Goal: Obtain resource: Obtain resource

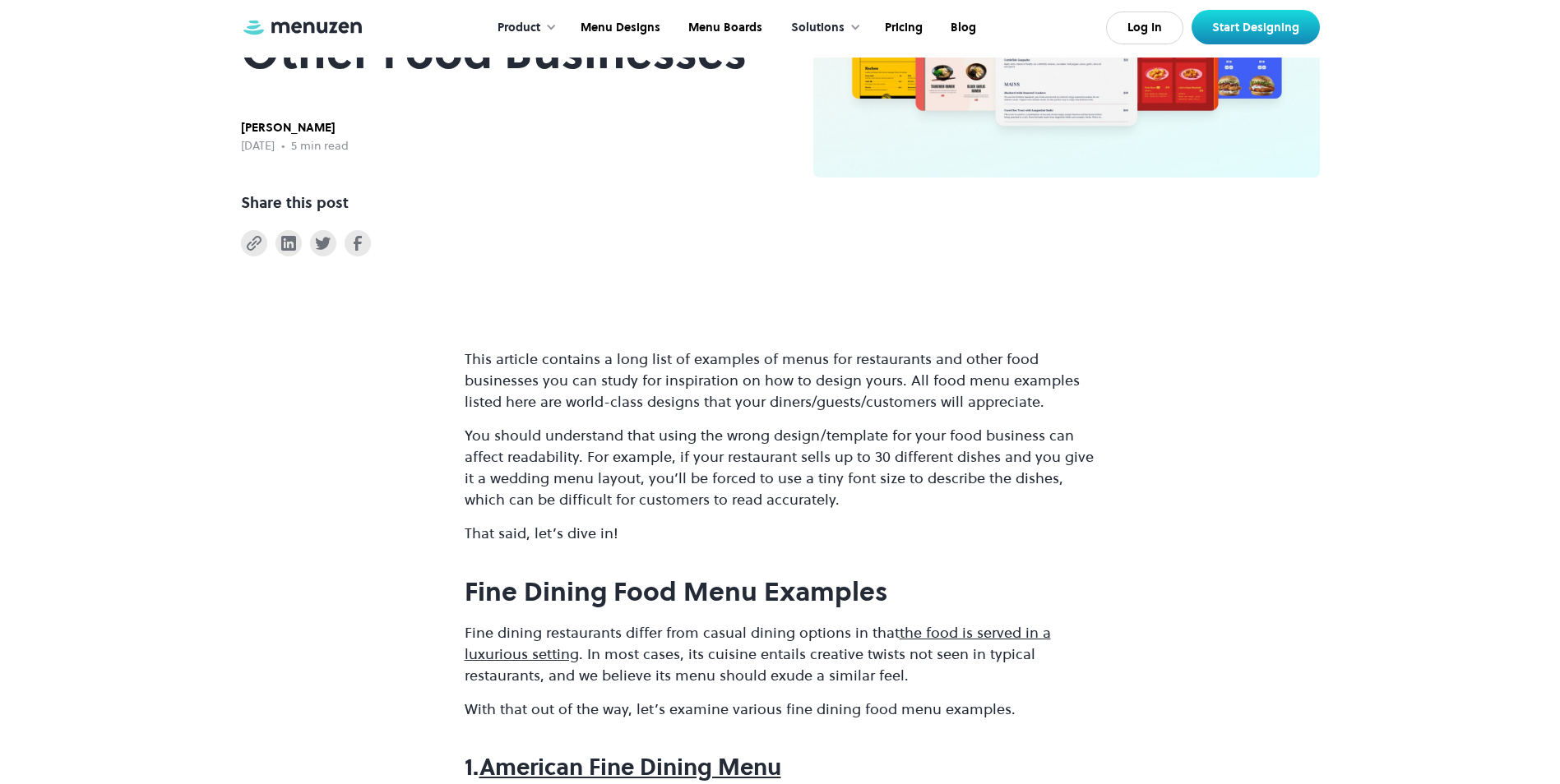
scroll to position [329, 0]
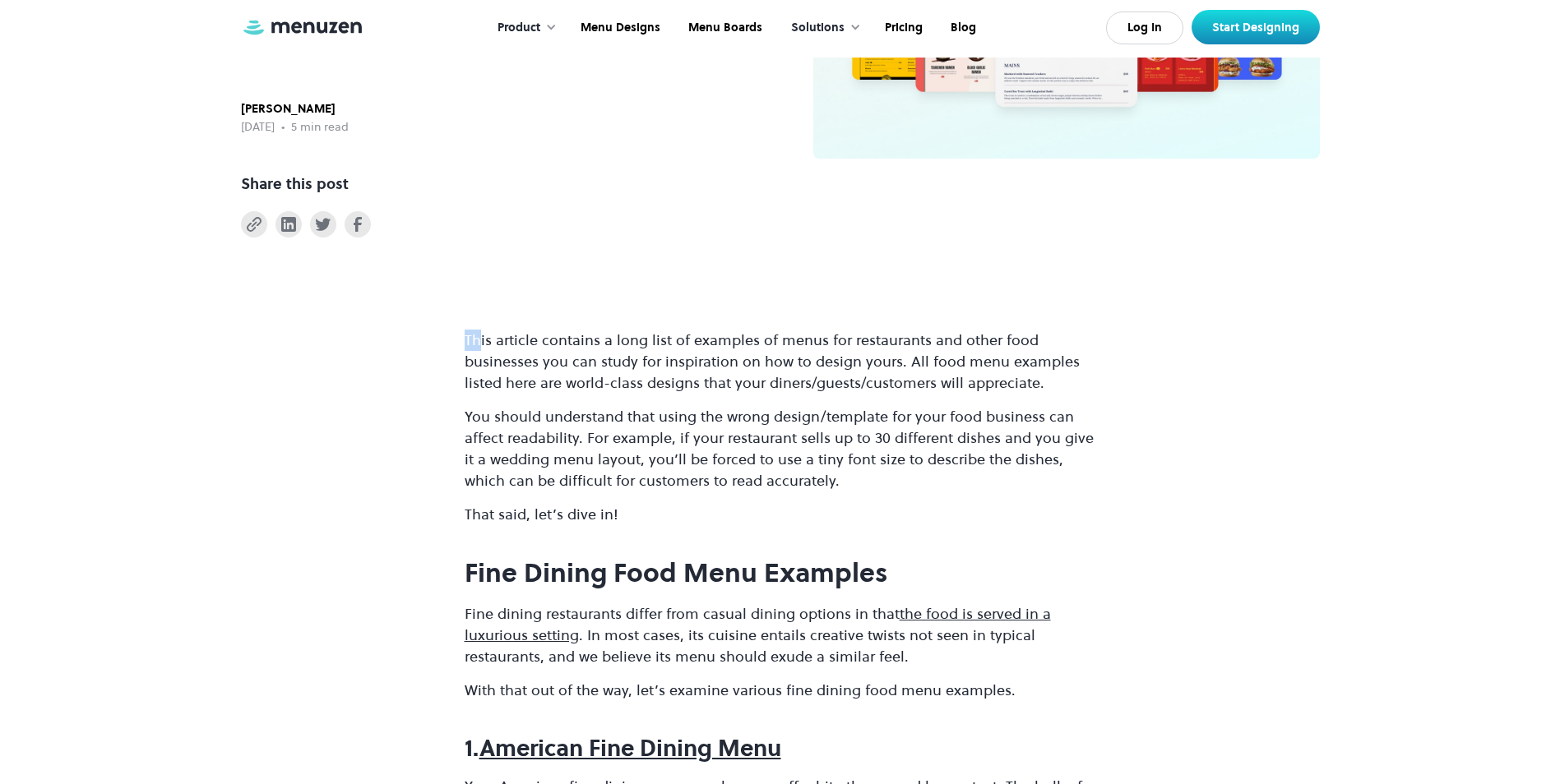
drag, startPoint x: 463, startPoint y: 339, endPoint x: 476, endPoint y: 339, distance: 13.0
click at [464, 343] on p "This article contains a long list of examples of menus for restaurants and othe…" at bounding box center [780, 361] width 631 height 64
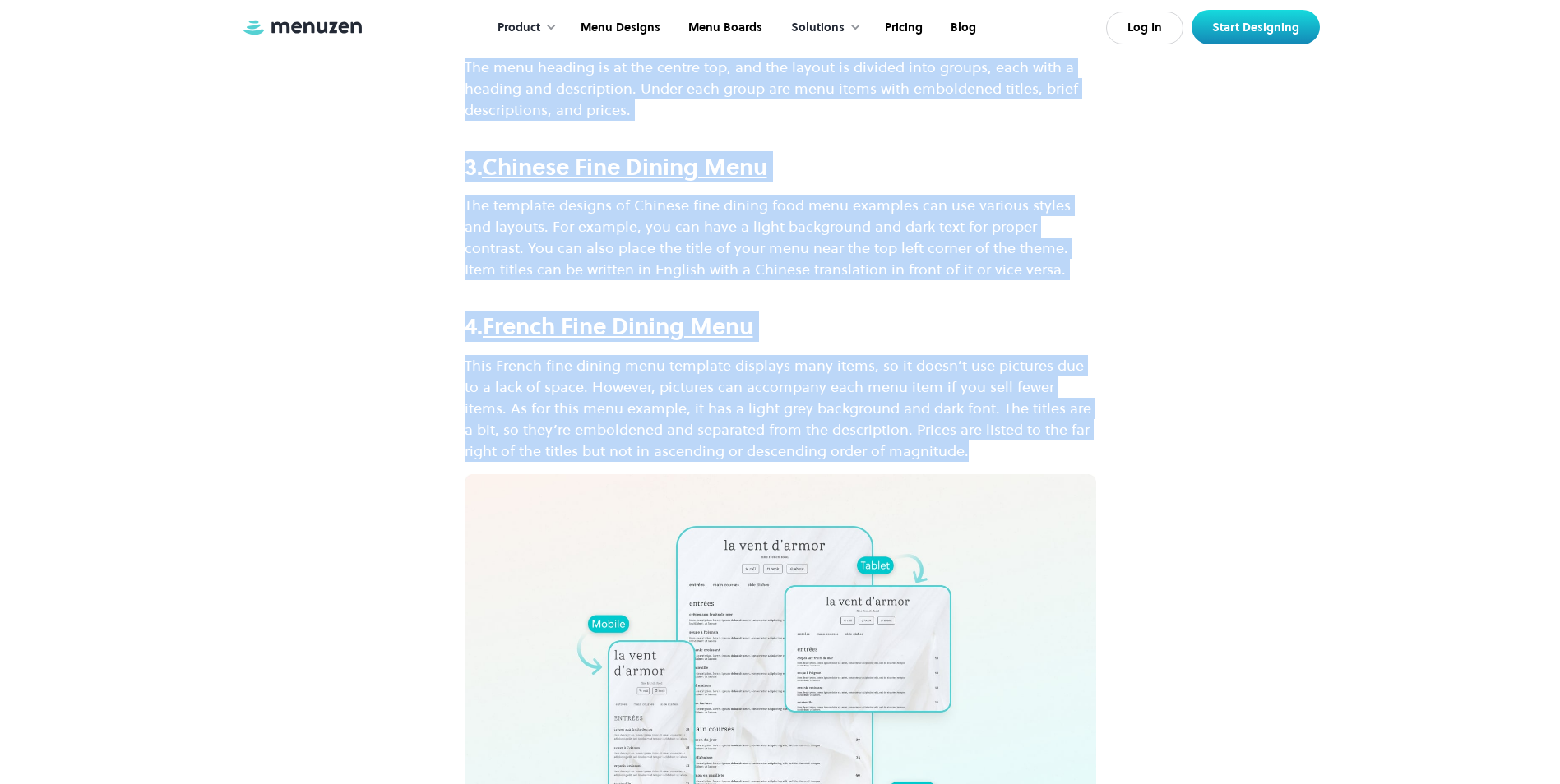
scroll to position [1265, 0]
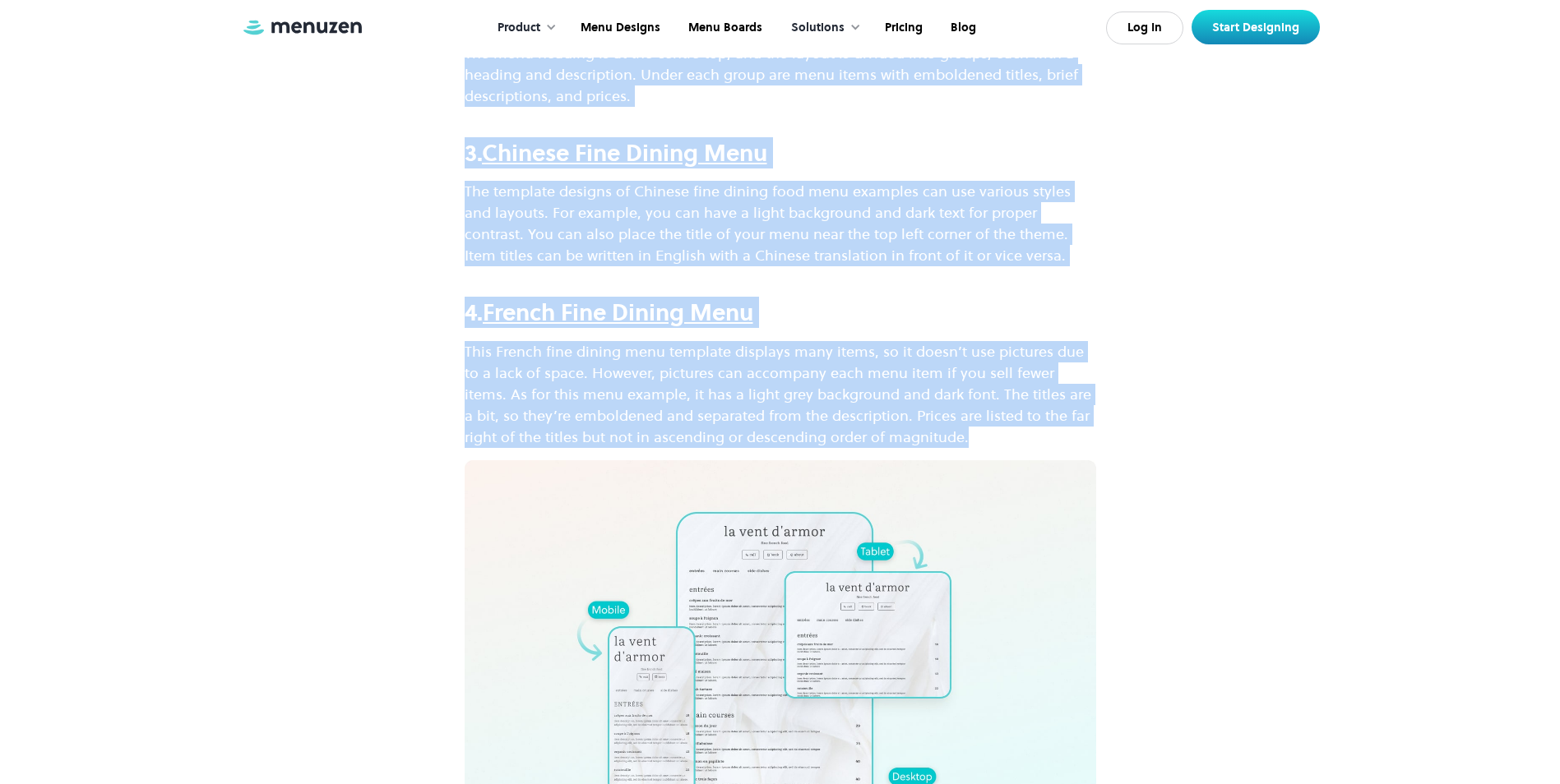
drag, startPoint x: 463, startPoint y: 342, endPoint x: 926, endPoint y: 453, distance: 476.1
copy div "Lore ipsumdo sitametc a elit sedd ei temporin ut labor etd magnaaliqua eni admi…"
drag, startPoint x: 878, startPoint y: 255, endPoint x: 863, endPoint y: 248, distance: 16.6
click at [878, 255] on p "The template designs of Chinese fine dining food menu examples can use various …" at bounding box center [780, 223] width 631 height 85
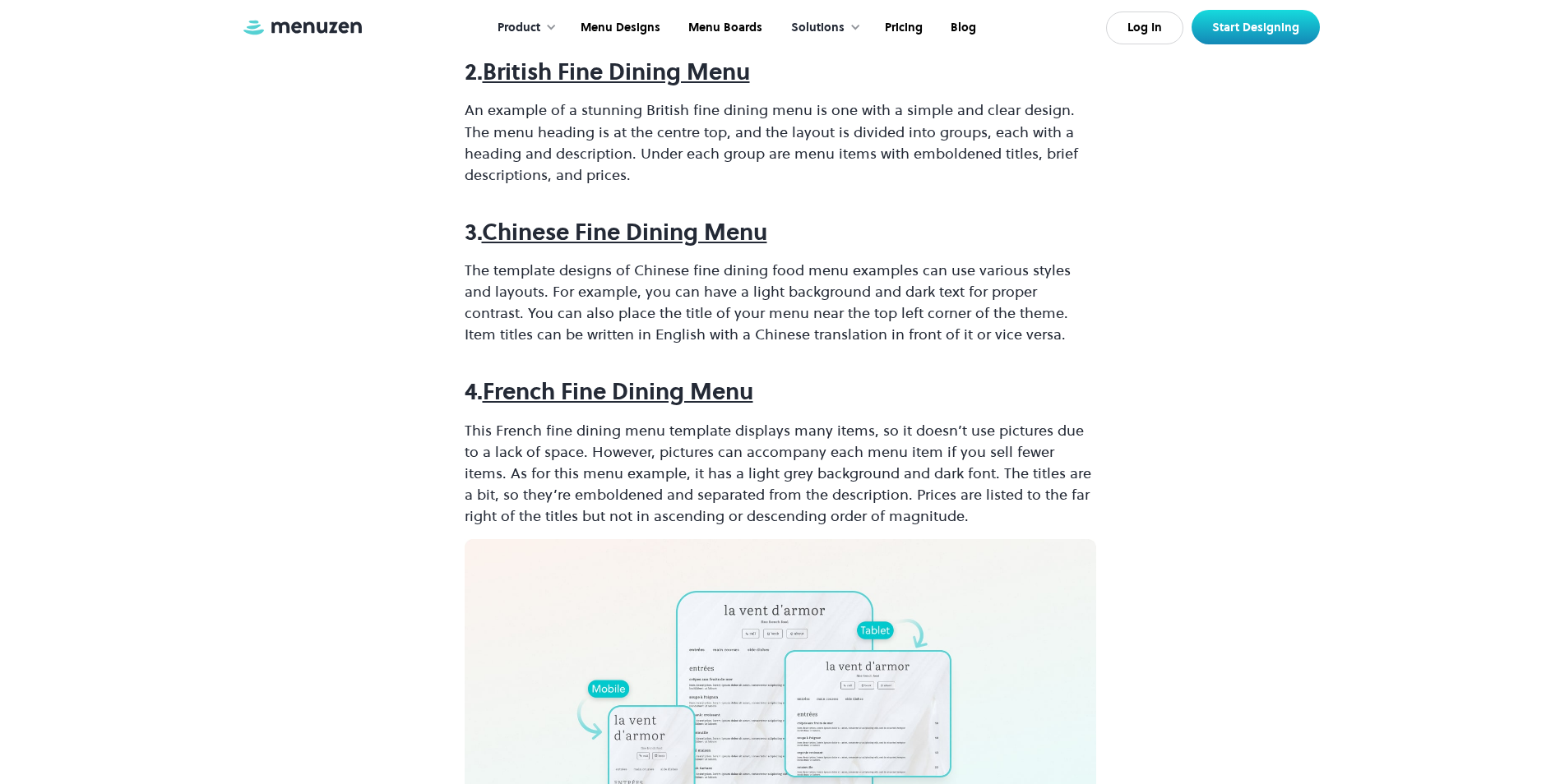
scroll to position [1101, 0]
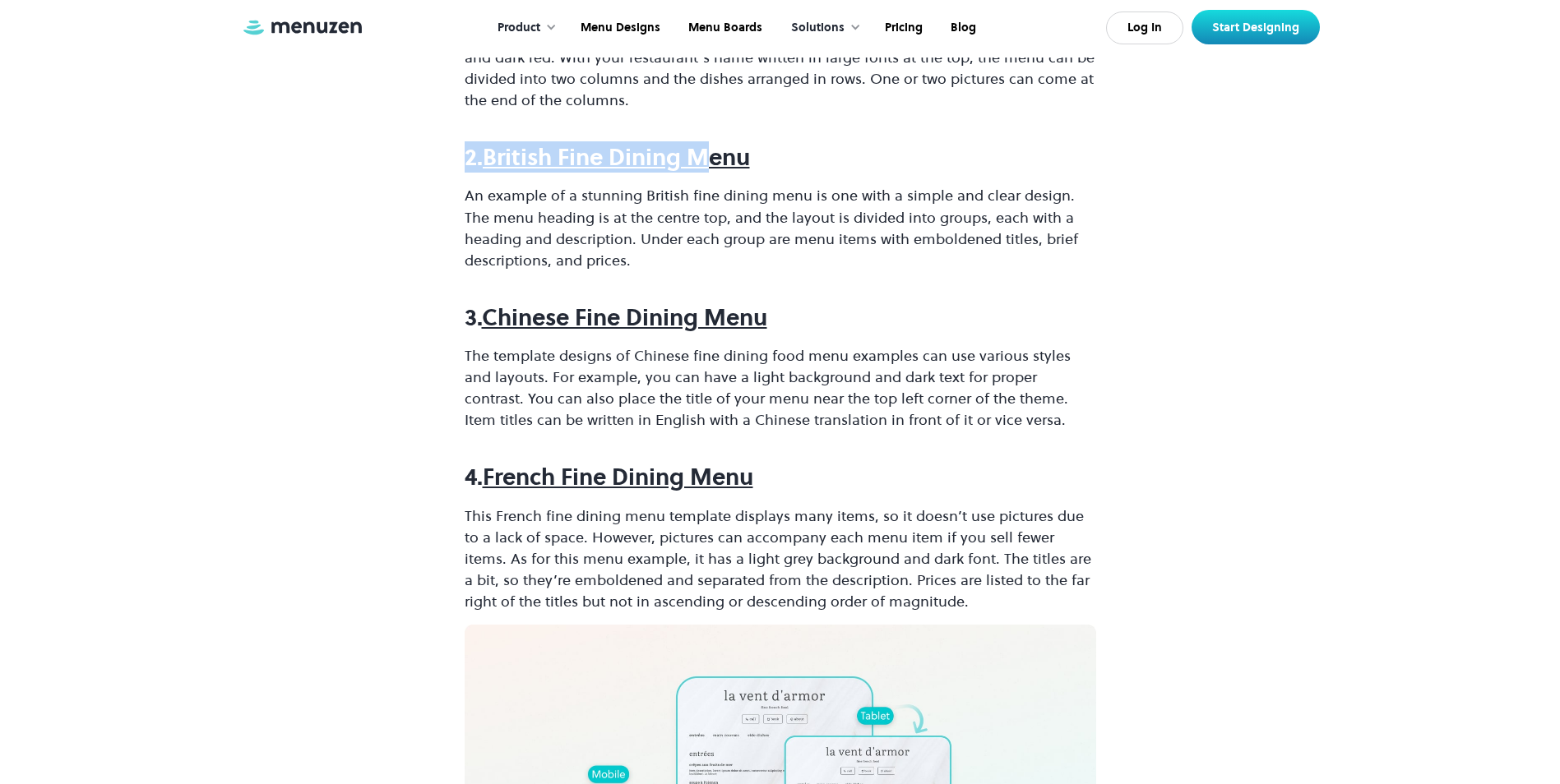
drag, startPoint x: 468, startPoint y: 151, endPoint x: 721, endPoint y: 141, distance: 253.2
drag, startPoint x: 721, startPoint y: 141, endPoint x: 746, endPoint y: 170, distance: 38.3
click at [746, 170] on strong "British Fine Dining Menu" at bounding box center [616, 158] width 267 height 32
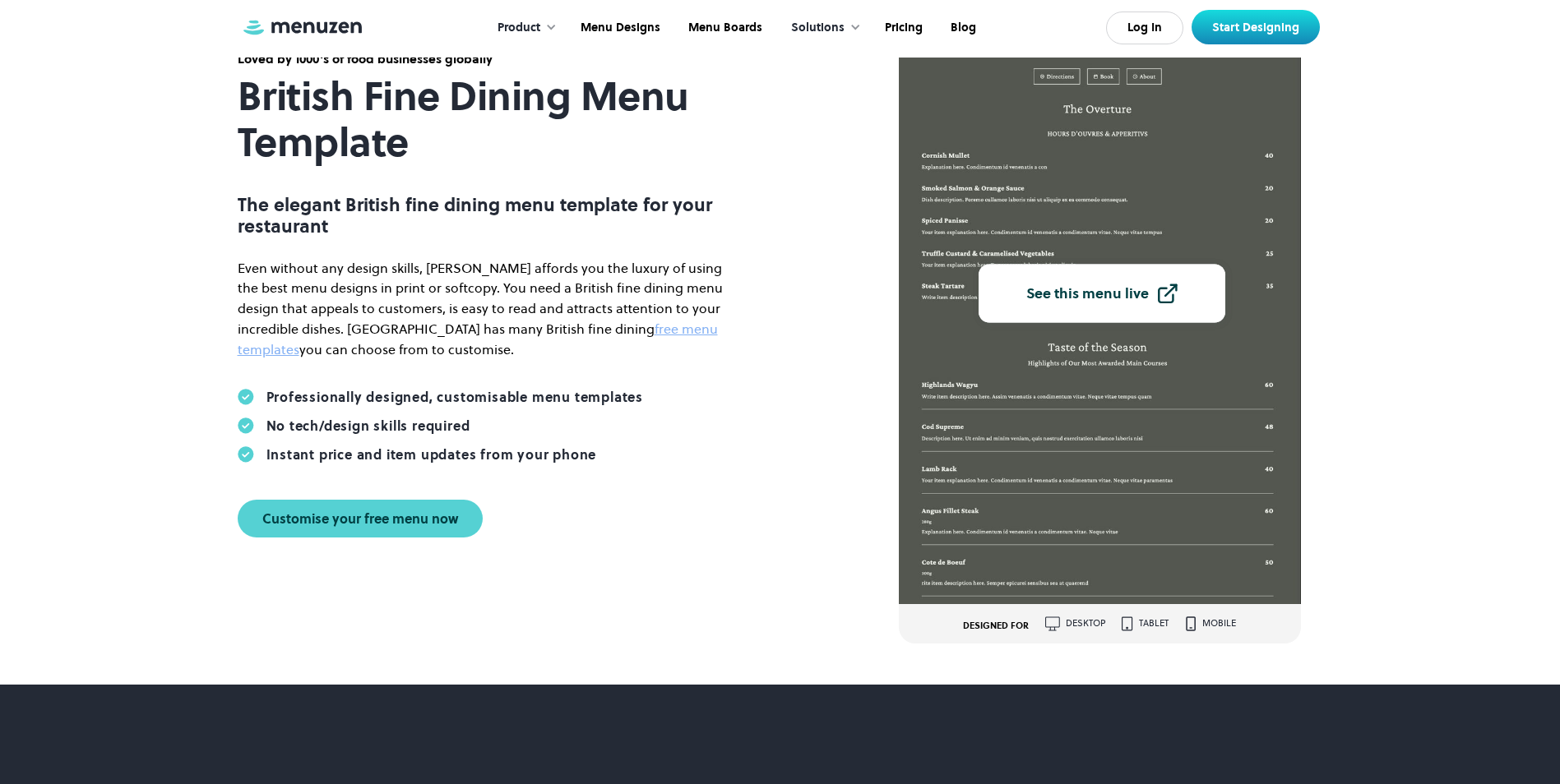
scroll to position [82, 0]
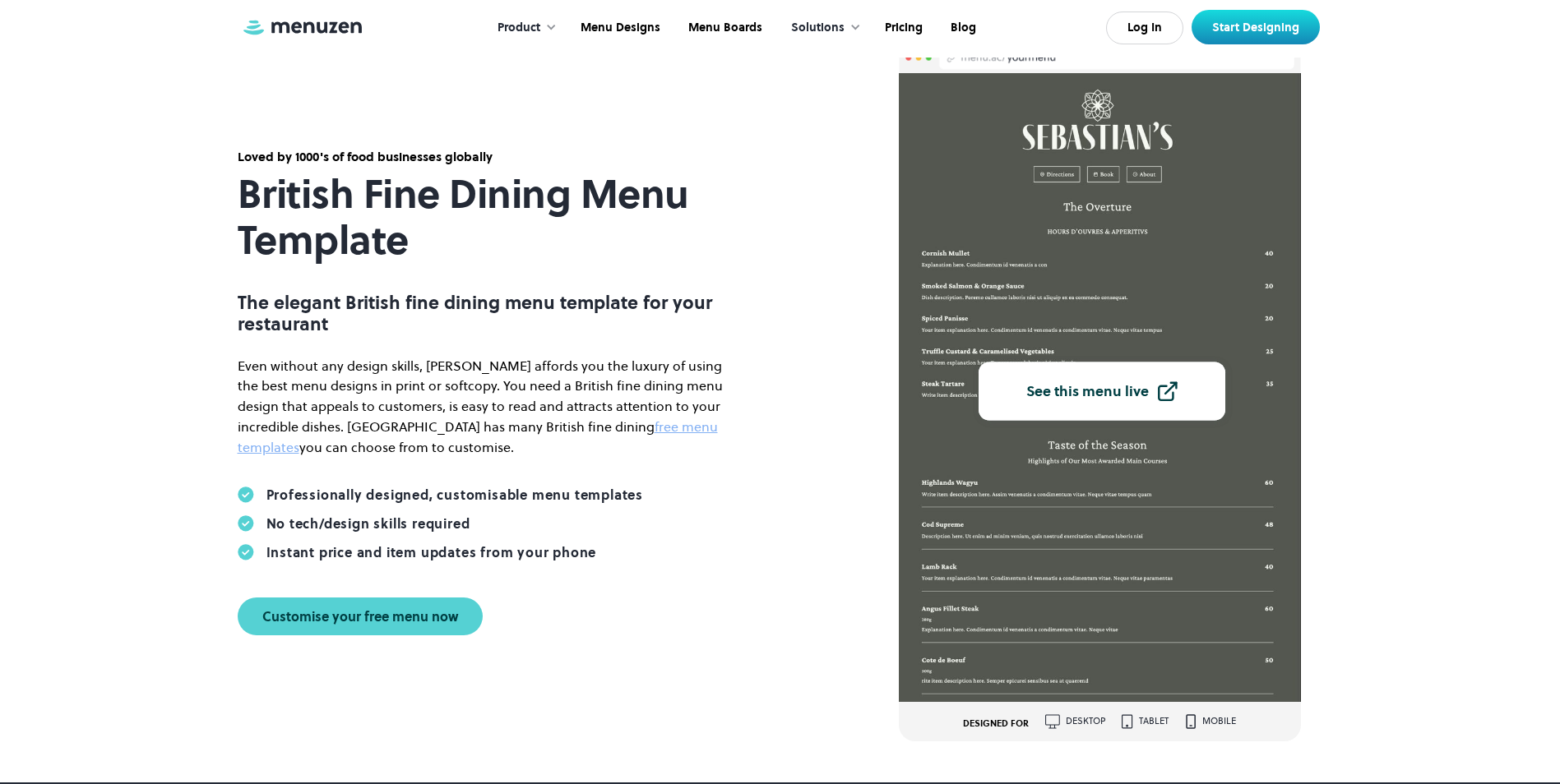
drag, startPoint x: 240, startPoint y: 183, endPoint x: 412, endPoint y: 452, distance: 319.3
click at [412, 452] on div "Loved by 1000's of food businesses globally British Fine Dining Menu Template T…" at bounding box center [484, 392] width 493 height 487
copy div "British Fine Dining Menu Template The elegant British fine dining menu template…"
